Goal: Information Seeking & Learning: Learn about a topic

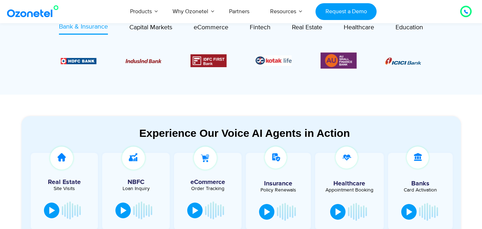
scroll to position [269, 0]
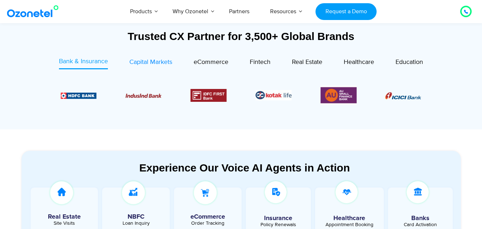
click at [140, 59] on span "Capital Markets" at bounding box center [150, 62] width 43 height 8
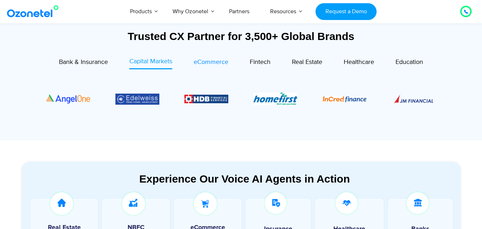
click at [217, 62] on span "eCommerce" at bounding box center [211, 62] width 35 height 8
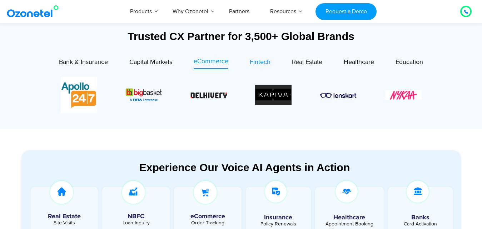
click at [255, 59] on span "Fintech" at bounding box center [260, 62] width 21 height 8
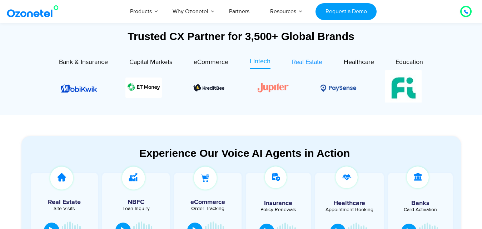
click at [300, 62] on span "Real Estate" at bounding box center [307, 62] width 30 height 8
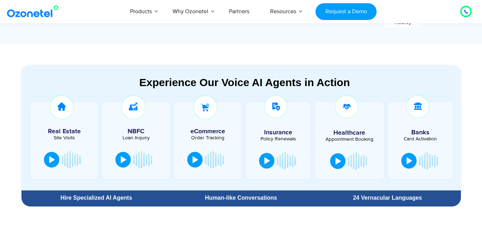
scroll to position [373, 0]
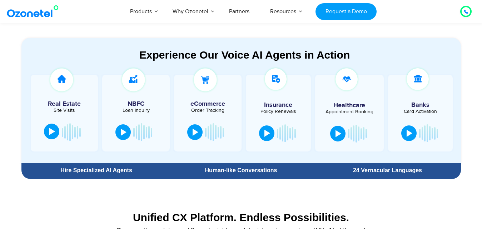
click at [47, 131] on button at bounding box center [51, 132] width 15 height 16
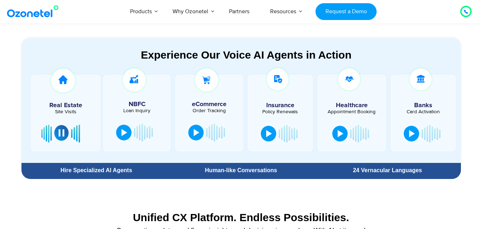
click at [59, 132] on div at bounding box center [62, 132] width 6 height 7
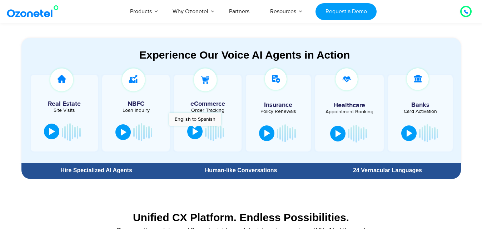
click at [195, 129] on div at bounding box center [195, 131] width 6 height 7
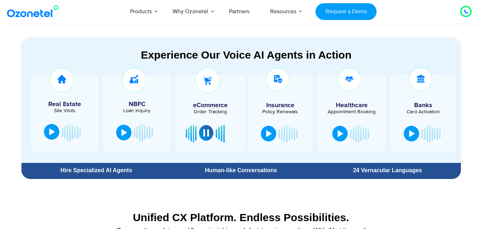
click at [202, 130] on button at bounding box center [206, 133] width 14 height 16
